Goal: Communication & Community: Answer question/provide support

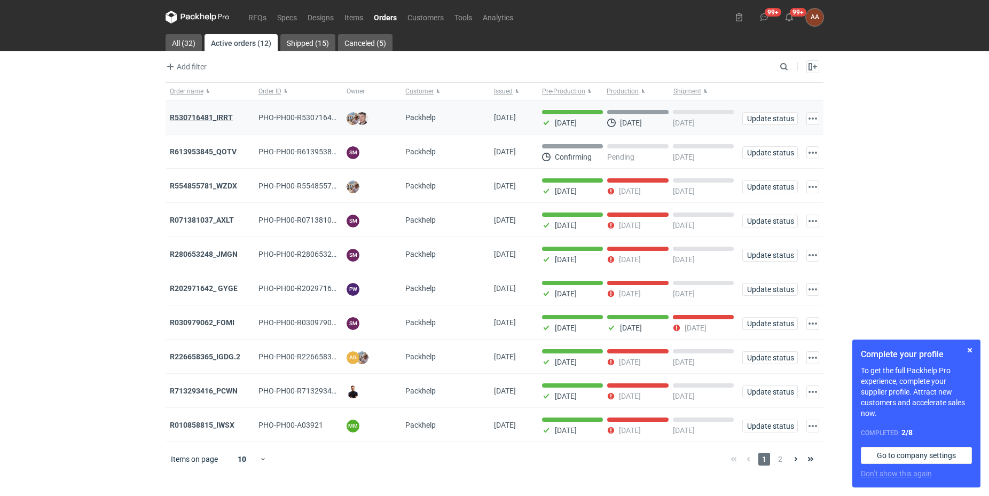
click at [229, 118] on strong "R530716481_IRRT" at bounding box center [201, 117] width 63 height 9
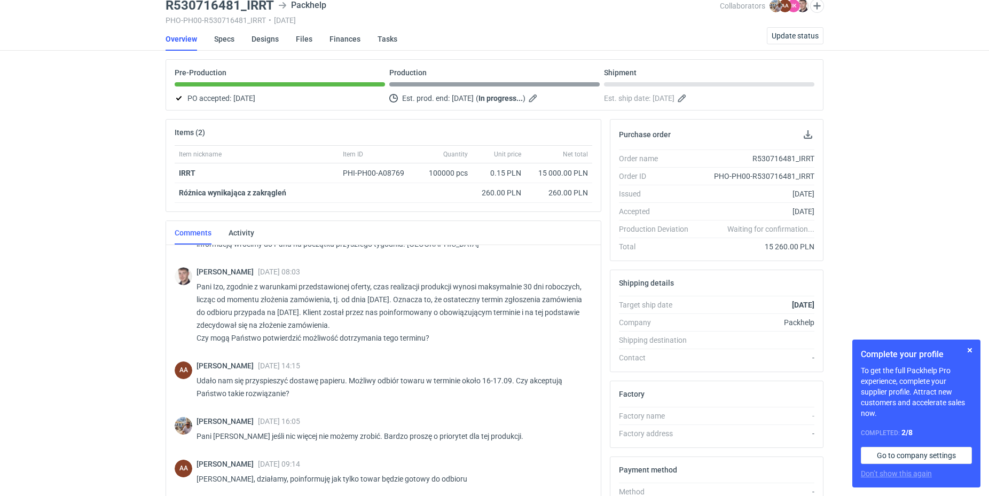
scroll to position [190, 0]
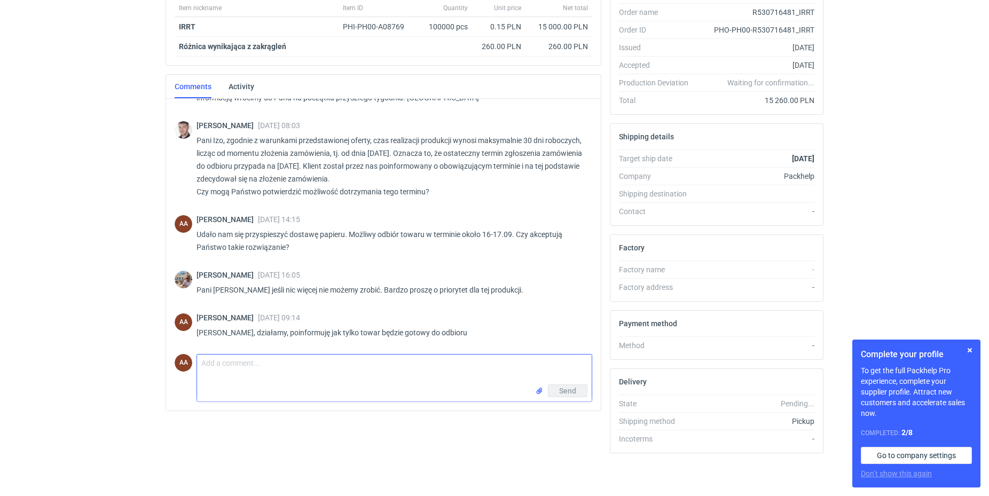
drag, startPoint x: 202, startPoint y: 367, endPoint x: 337, endPoint y: 451, distance: 158.5
click at [203, 367] on textarea "Comment message" at bounding box center [394, 370] width 395 height 30
type textarea "[PERSON_NAME],"
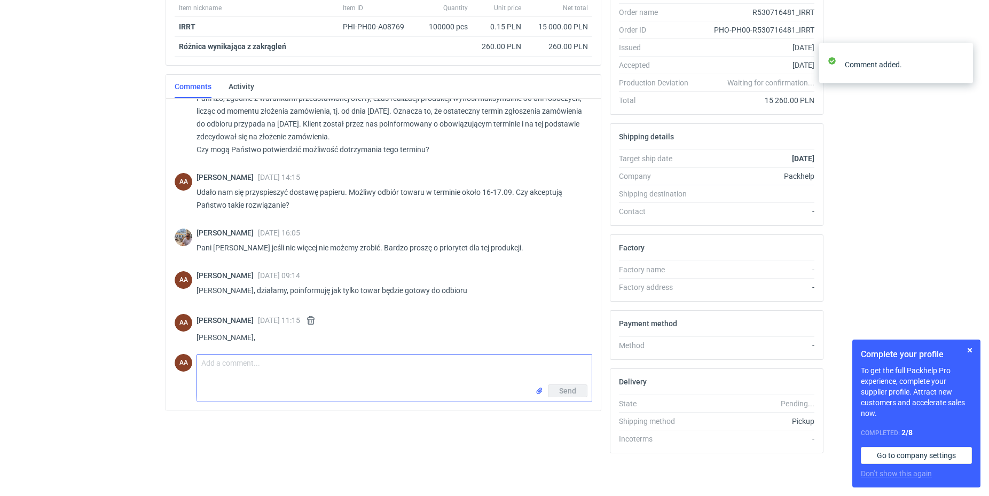
scroll to position [314, 0]
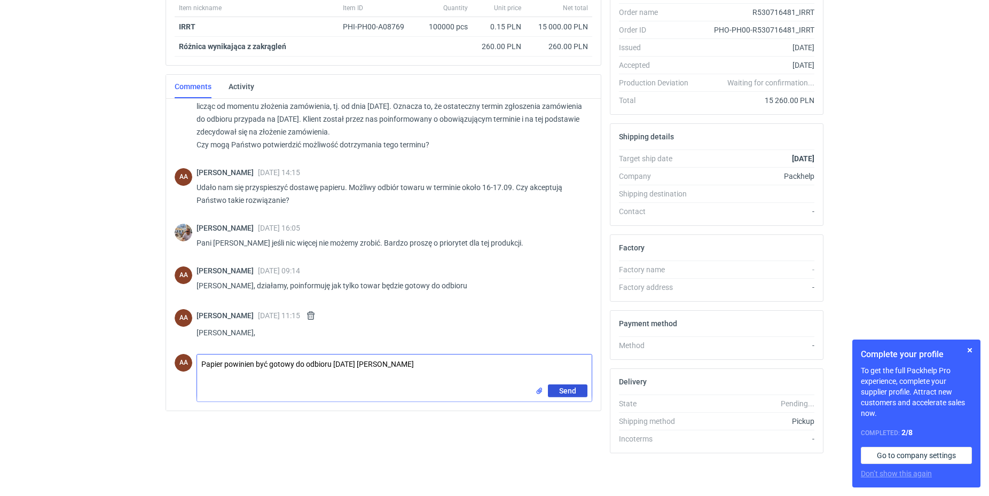
type textarea "Papier powinien być gotowy do odbioru [DATE] [PERSON_NAME]"
click at [557, 391] on button "Send" at bounding box center [568, 391] width 40 height 13
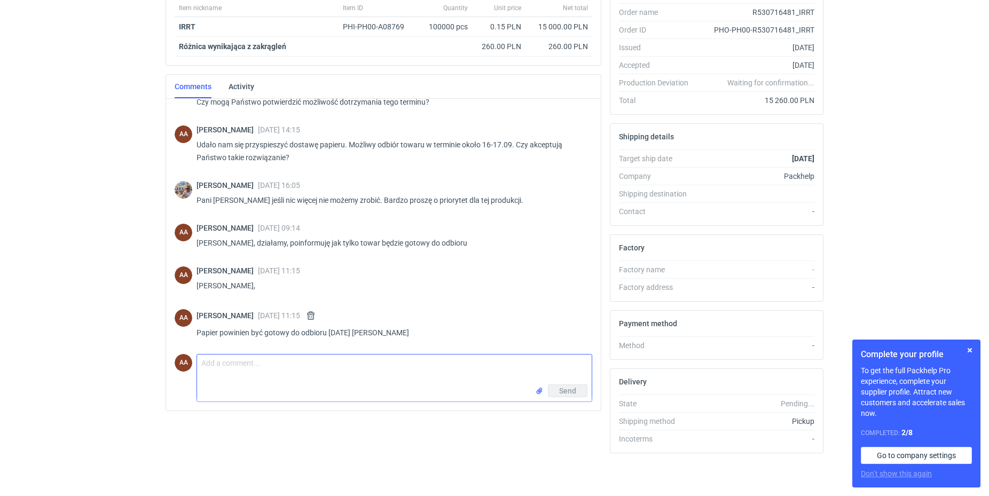
scroll to position [353, 0]
